Goal: Task Accomplishment & Management: Manage account settings

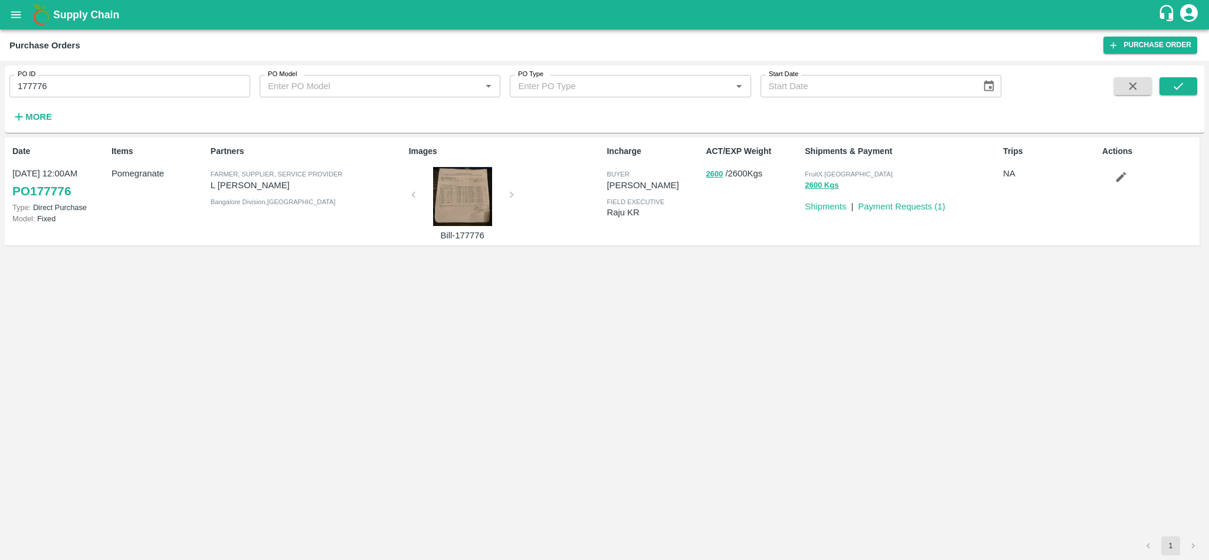
click at [90, 86] on input "177776" at bounding box center [129, 86] width 241 height 22
paste input "text"
type input "177929"
click at [1188, 87] on button "submit" at bounding box center [1178, 86] width 38 height 18
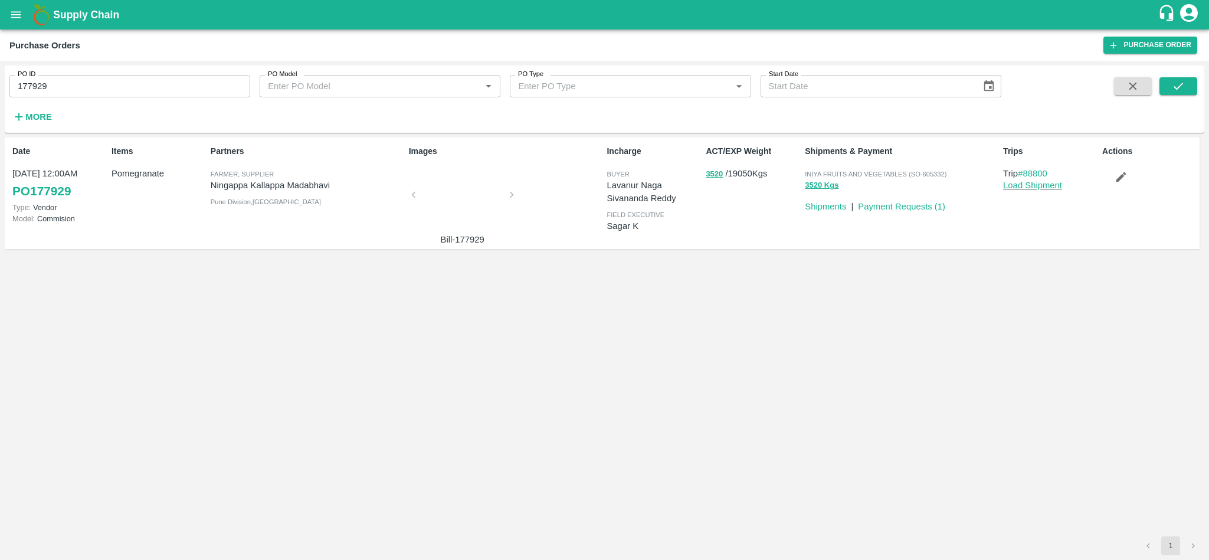
drag, startPoint x: 123, startPoint y: 73, endPoint x: 117, endPoint y: 82, distance: 10.3
click at [117, 82] on div "PO ID 177929 PO ID" at bounding box center [125, 81] width 250 height 32
click at [117, 82] on input "177929" at bounding box center [129, 86] width 241 height 22
paste input "text"
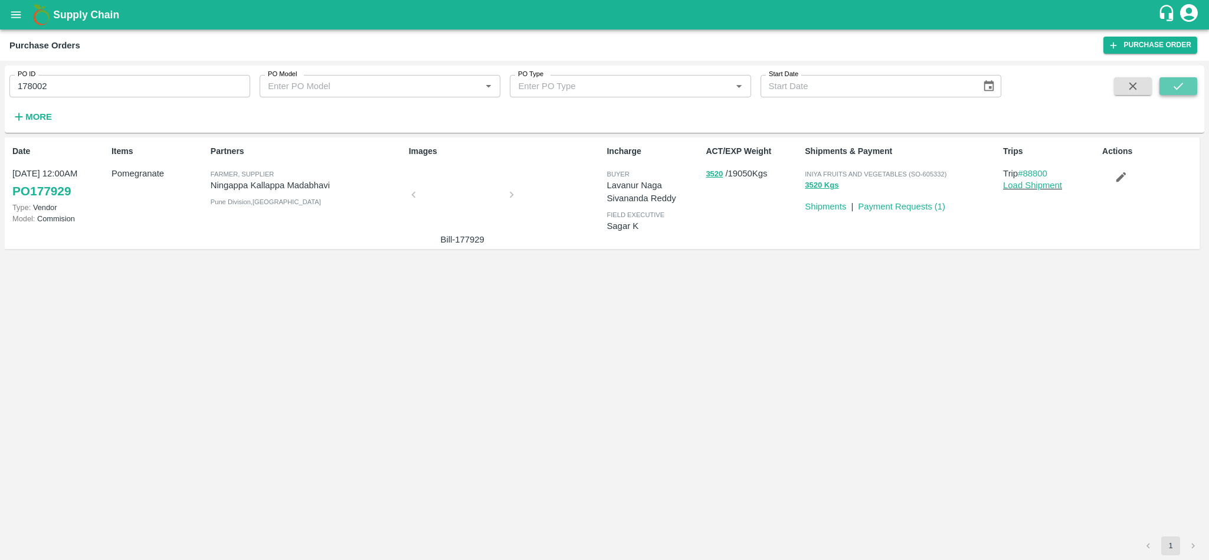
click at [1181, 88] on icon "submit" at bounding box center [1177, 86] width 13 height 13
click at [823, 173] on span "FruitX [GEOGRAPHIC_DATA]" at bounding box center [849, 173] width 88 height 7
copy p "FruitX Bangalore 6992 Kgs"
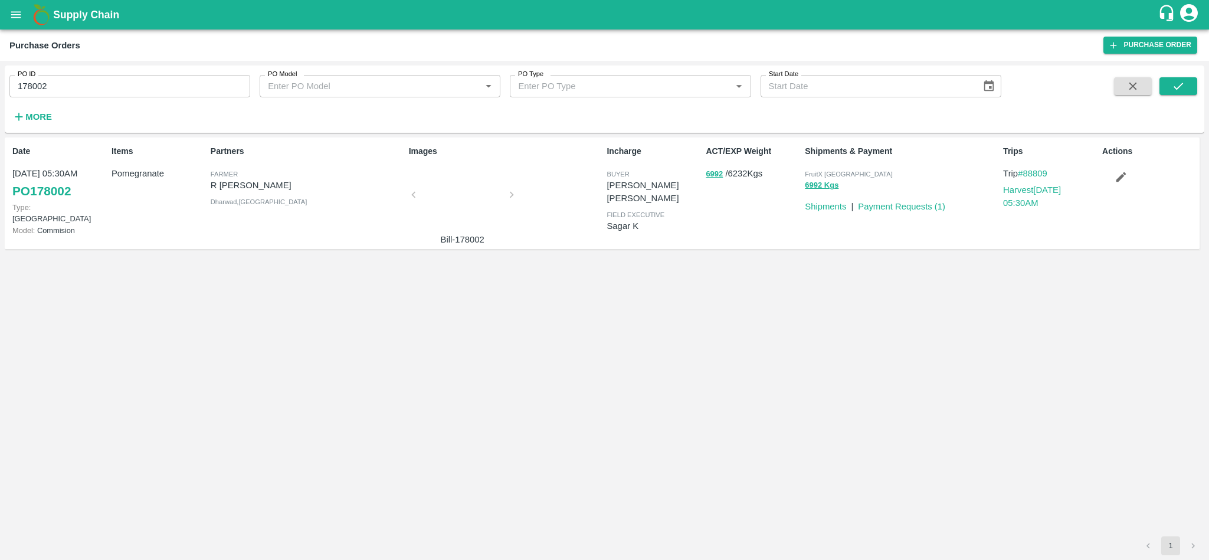
click at [113, 93] on input "178002" at bounding box center [129, 86] width 241 height 22
paste input "text"
type input "178124"
click at [1184, 84] on icon "submit" at bounding box center [1177, 86] width 13 height 13
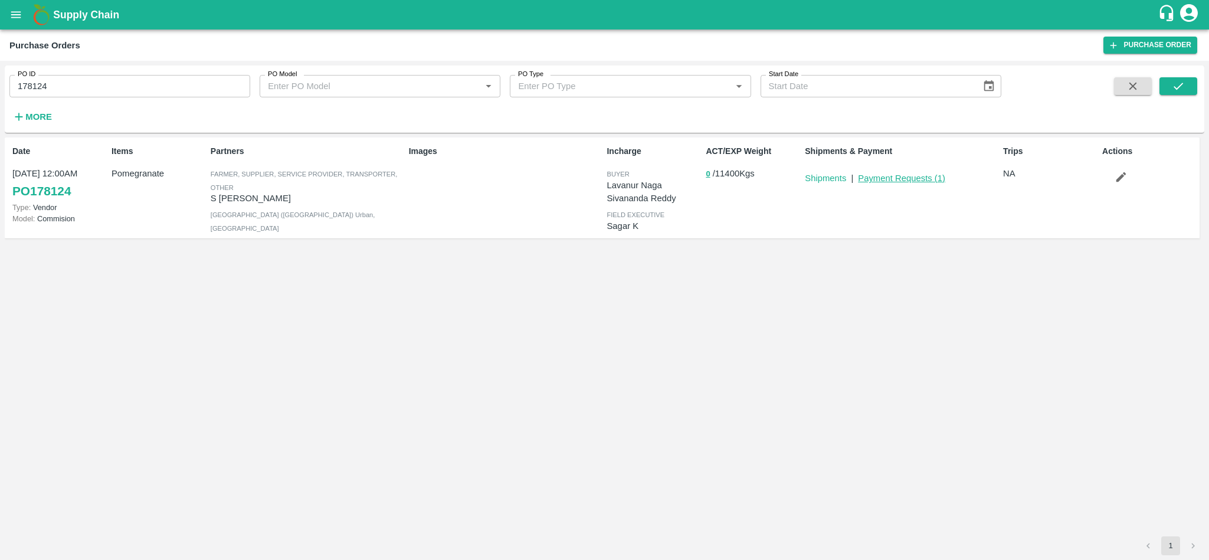
click at [908, 181] on link "Payment Requests ( 1 )" at bounding box center [901, 177] width 87 height 9
click at [708, 172] on button "0" at bounding box center [707, 175] width 4 height 14
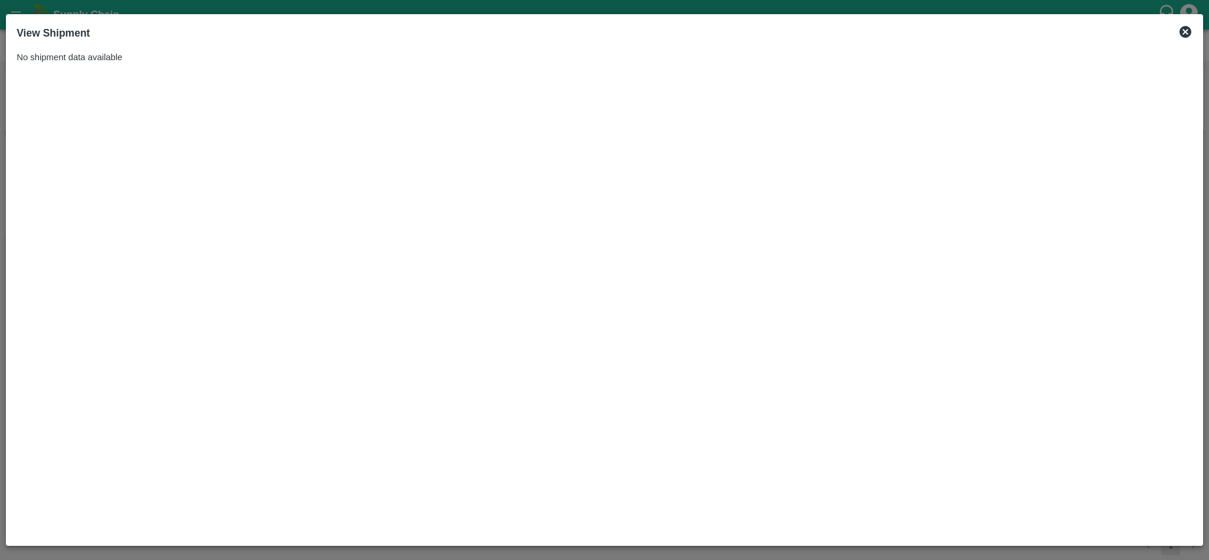
click at [1182, 30] on icon at bounding box center [1185, 32] width 12 height 12
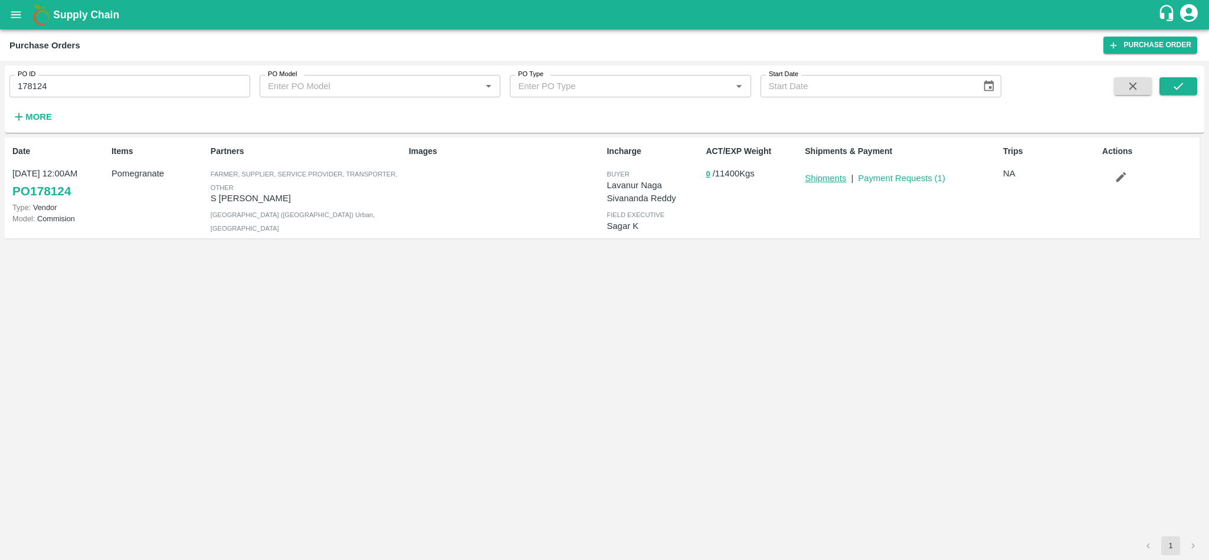
click at [822, 176] on link "Shipments" at bounding box center [825, 177] width 41 height 9
click at [1171, 94] on button "submit" at bounding box center [1178, 86] width 38 height 18
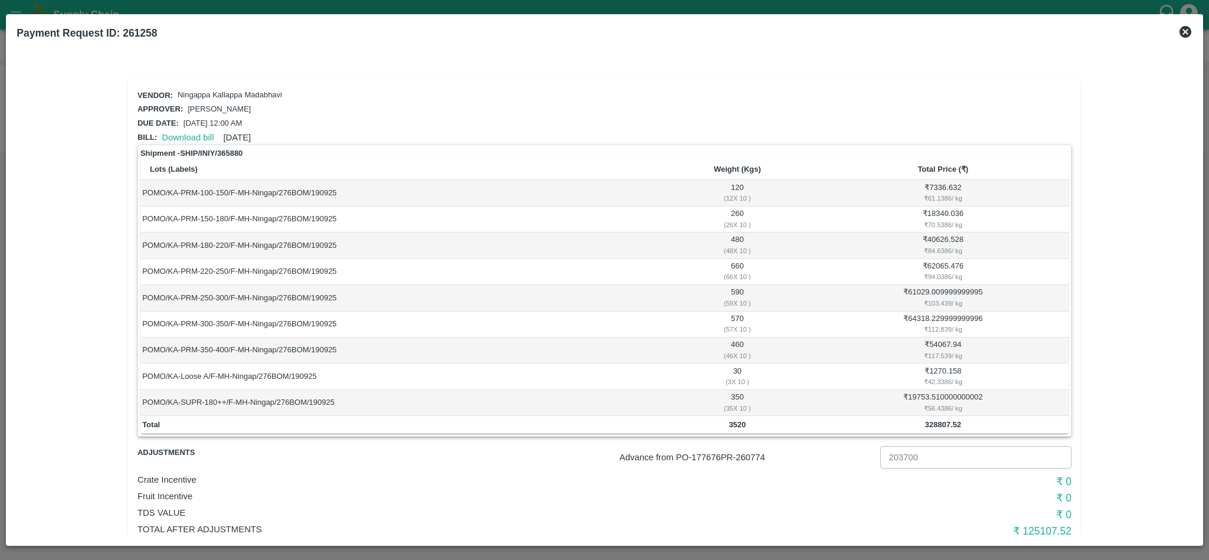
click at [756, 461] on p "Advance from PO- 177676 PR- 260774" at bounding box center [747, 457] width 256 height 13
copy p "260774"
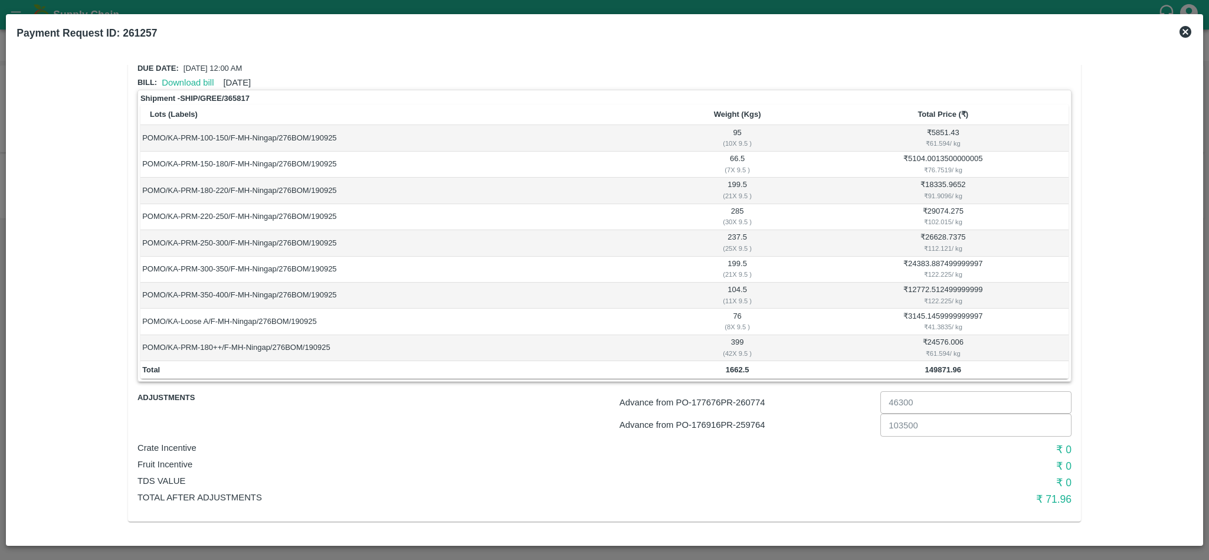
click at [749, 400] on p "Advance from PO- 177676 PR- 260774" at bounding box center [747, 402] width 256 height 13
copy p "260774"
click at [754, 421] on p "Advance from PO- 176916 PR- 259764" at bounding box center [747, 424] width 256 height 13
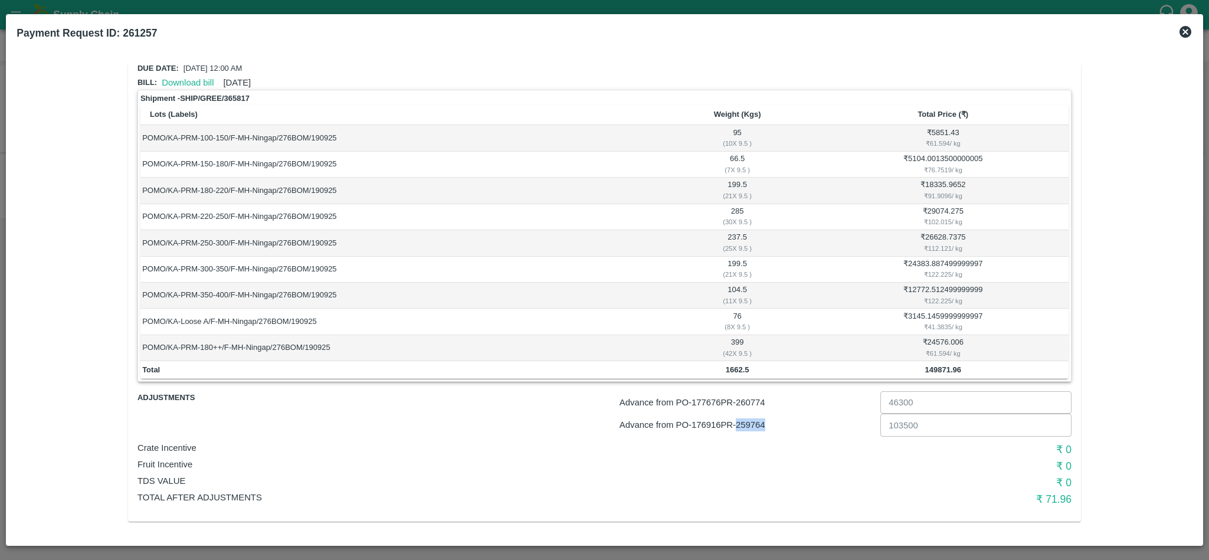
copy p "259764"
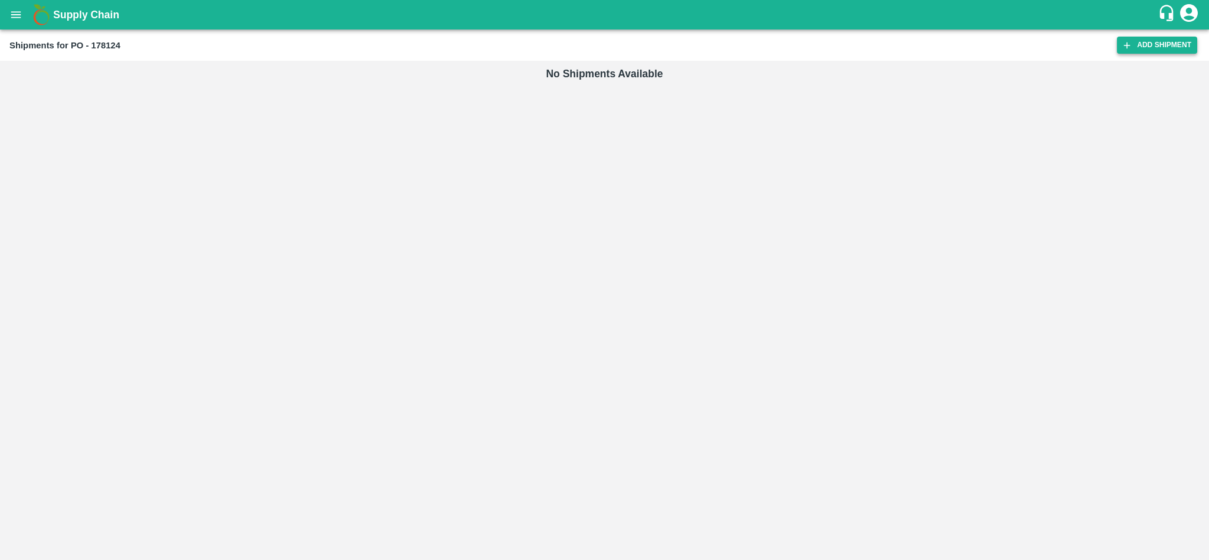
click at [1143, 46] on link "Add Shipment" at bounding box center [1157, 45] width 80 height 17
